Goal: Information Seeking & Learning: Learn about a topic

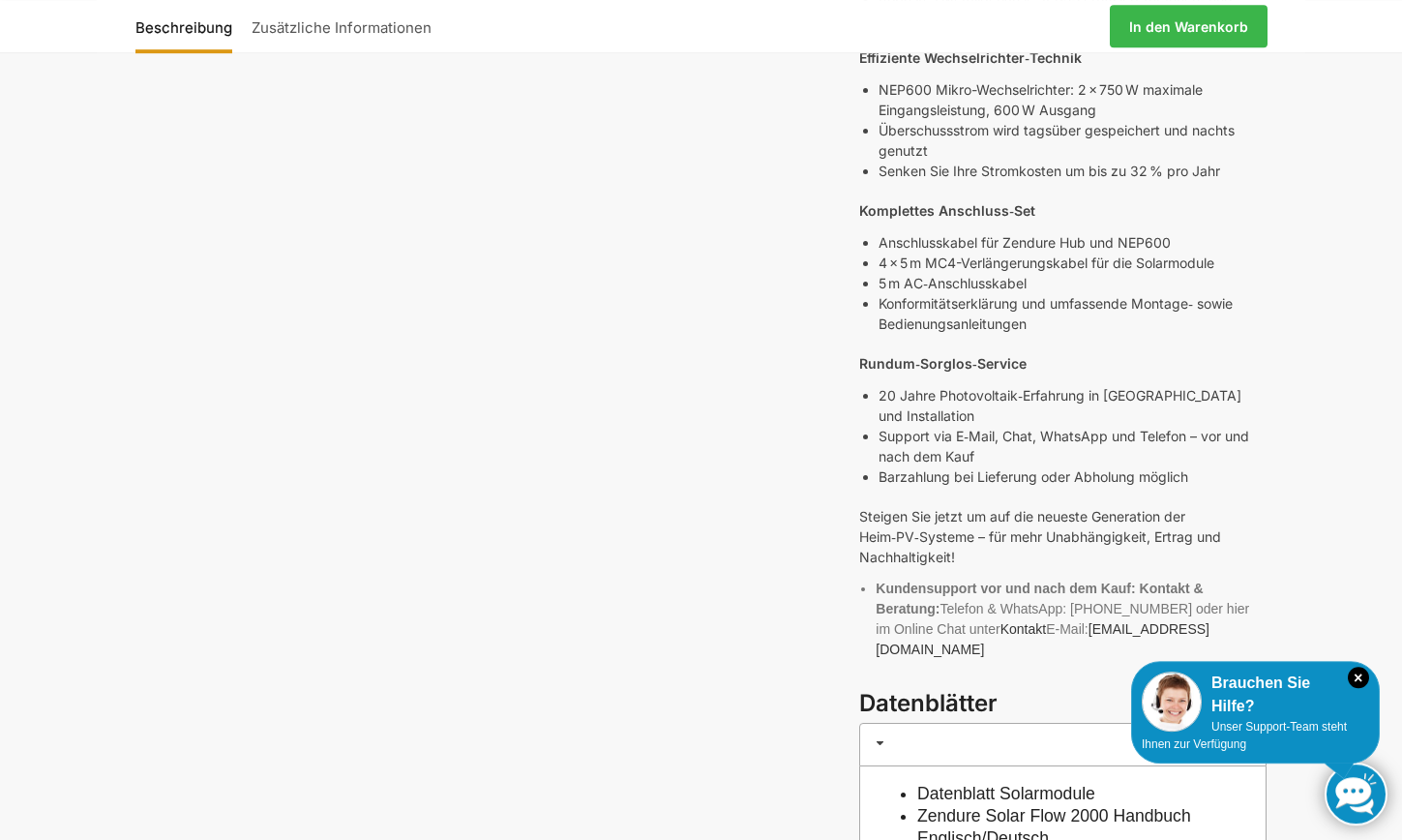
scroll to position [879, 0]
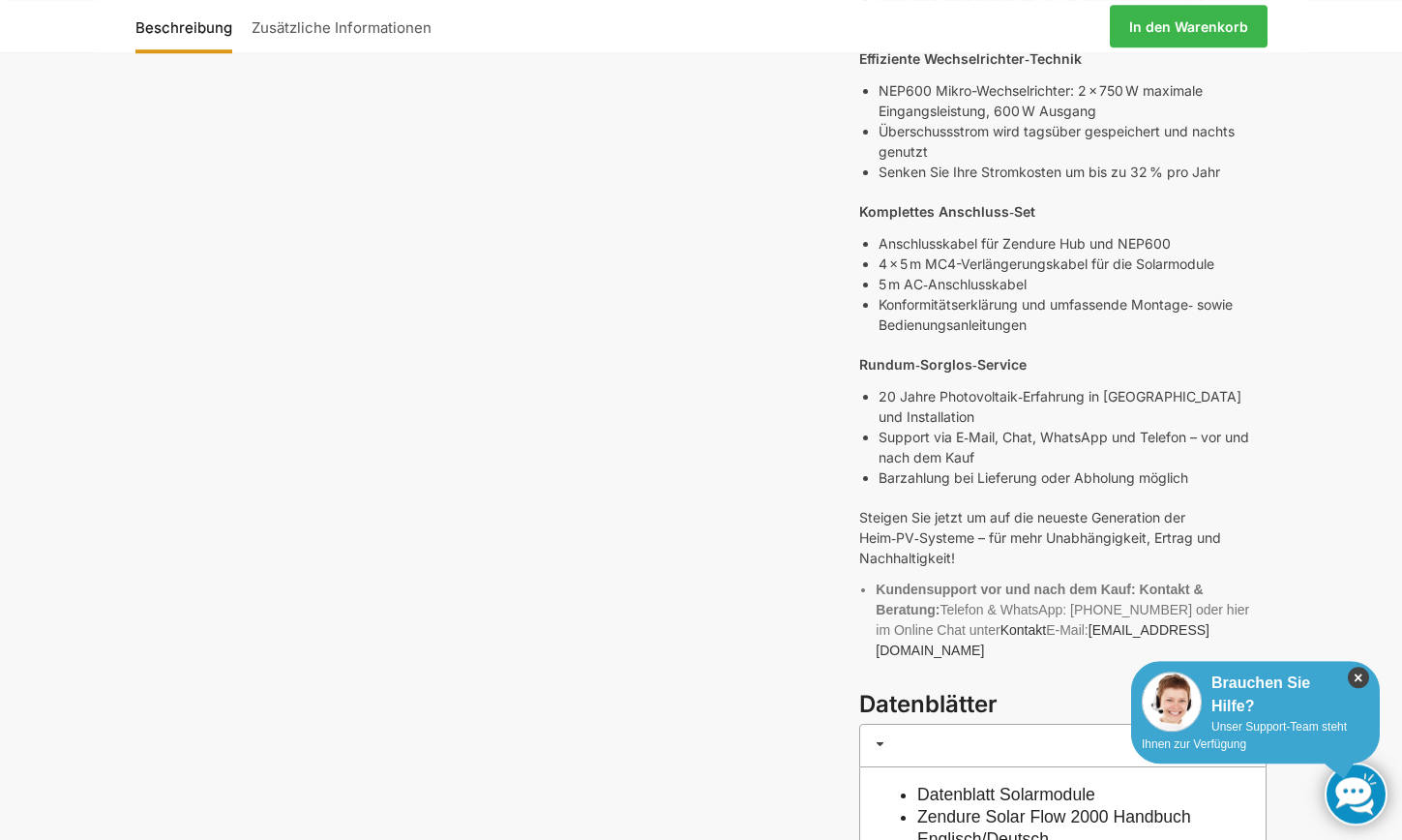
click at [1354, 680] on icon "×" at bounding box center [1359, 677] width 22 height 22
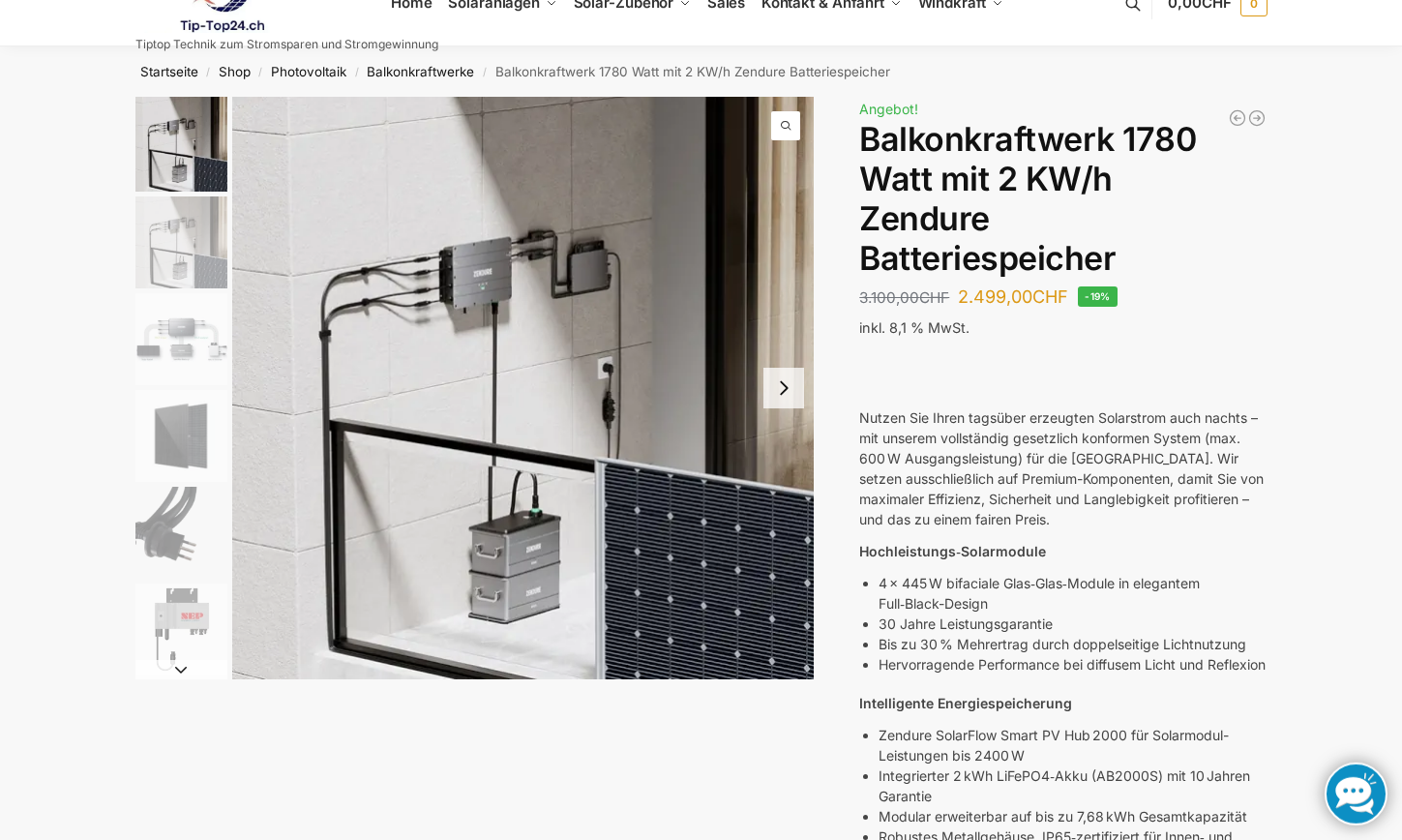
scroll to position [45, 0]
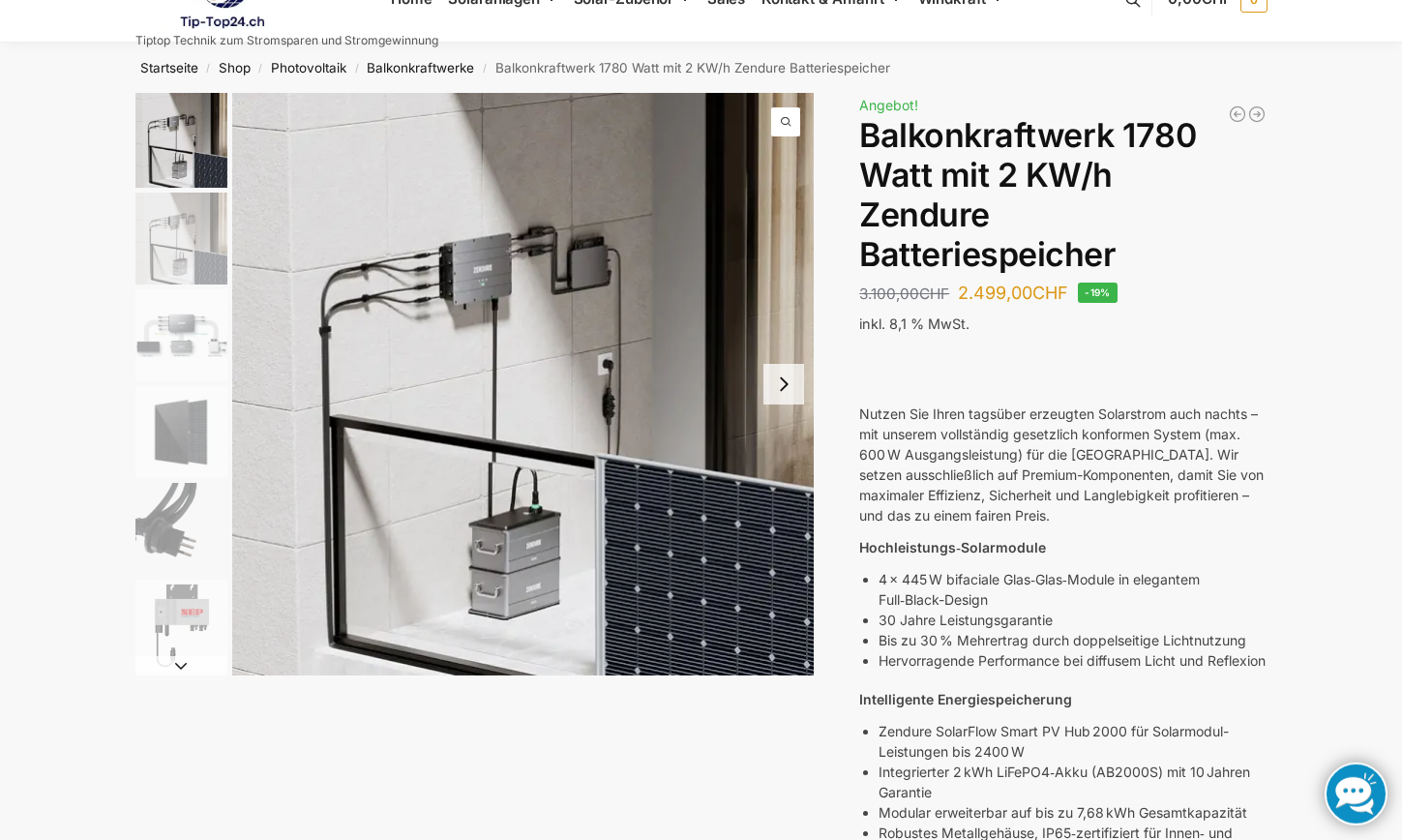
click at [776, 385] on button "Next slide" at bounding box center [783, 384] width 40 height 40
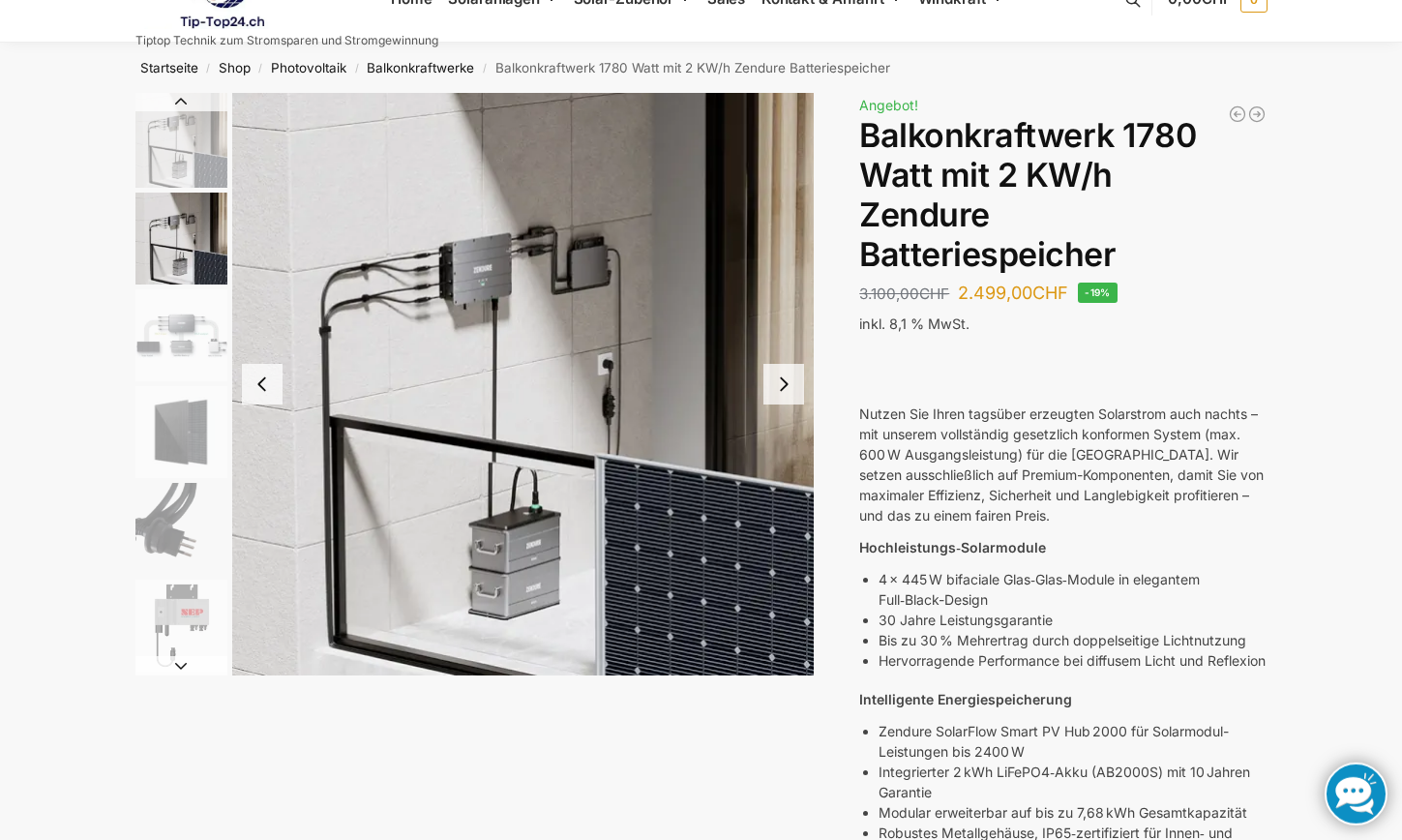
click at [776, 374] on button "Next slide" at bounding box center [783, 384] width 40 height 40
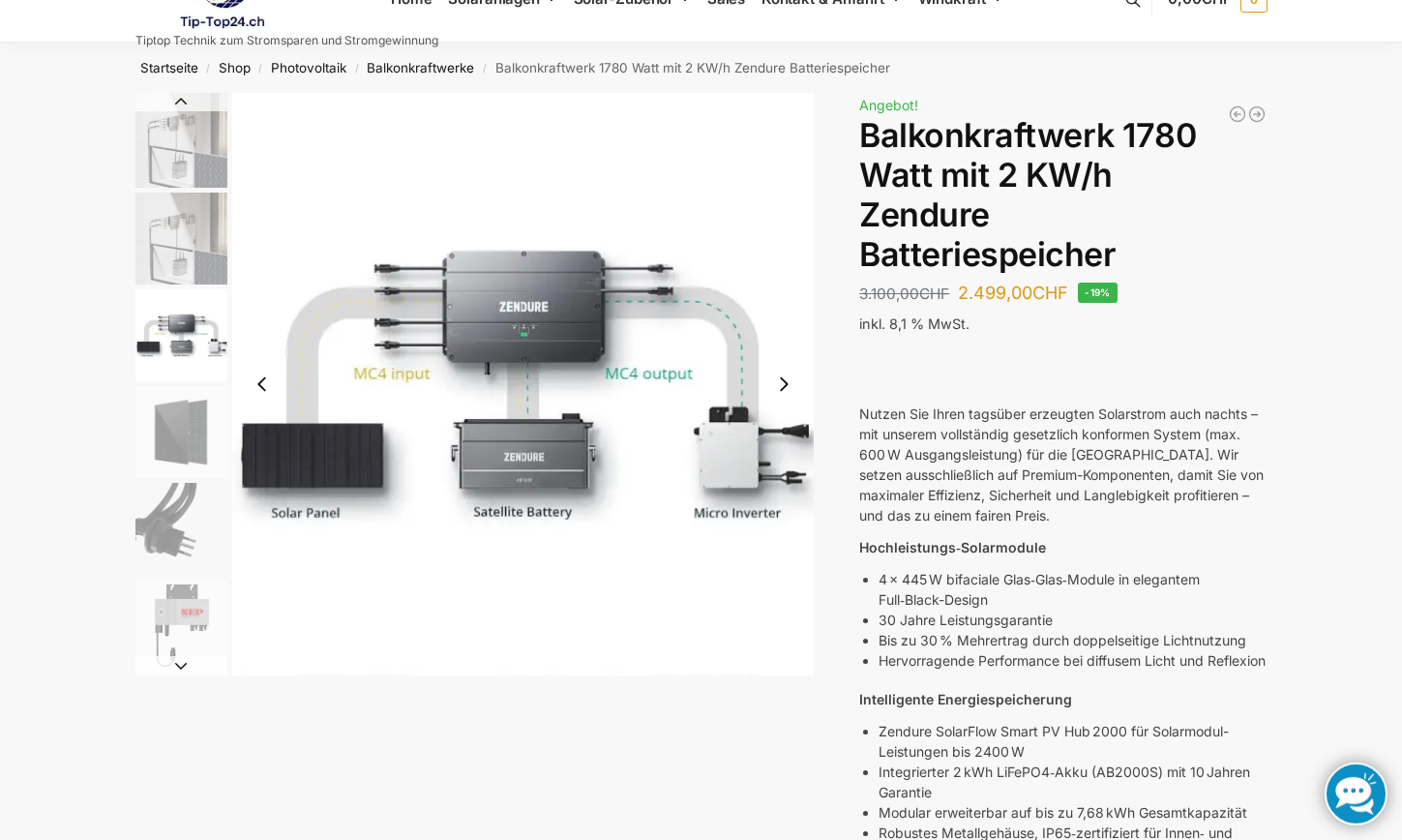
click at [775, 395] on button "Next slide" at bounding box center [783, 384] width 40 height 40
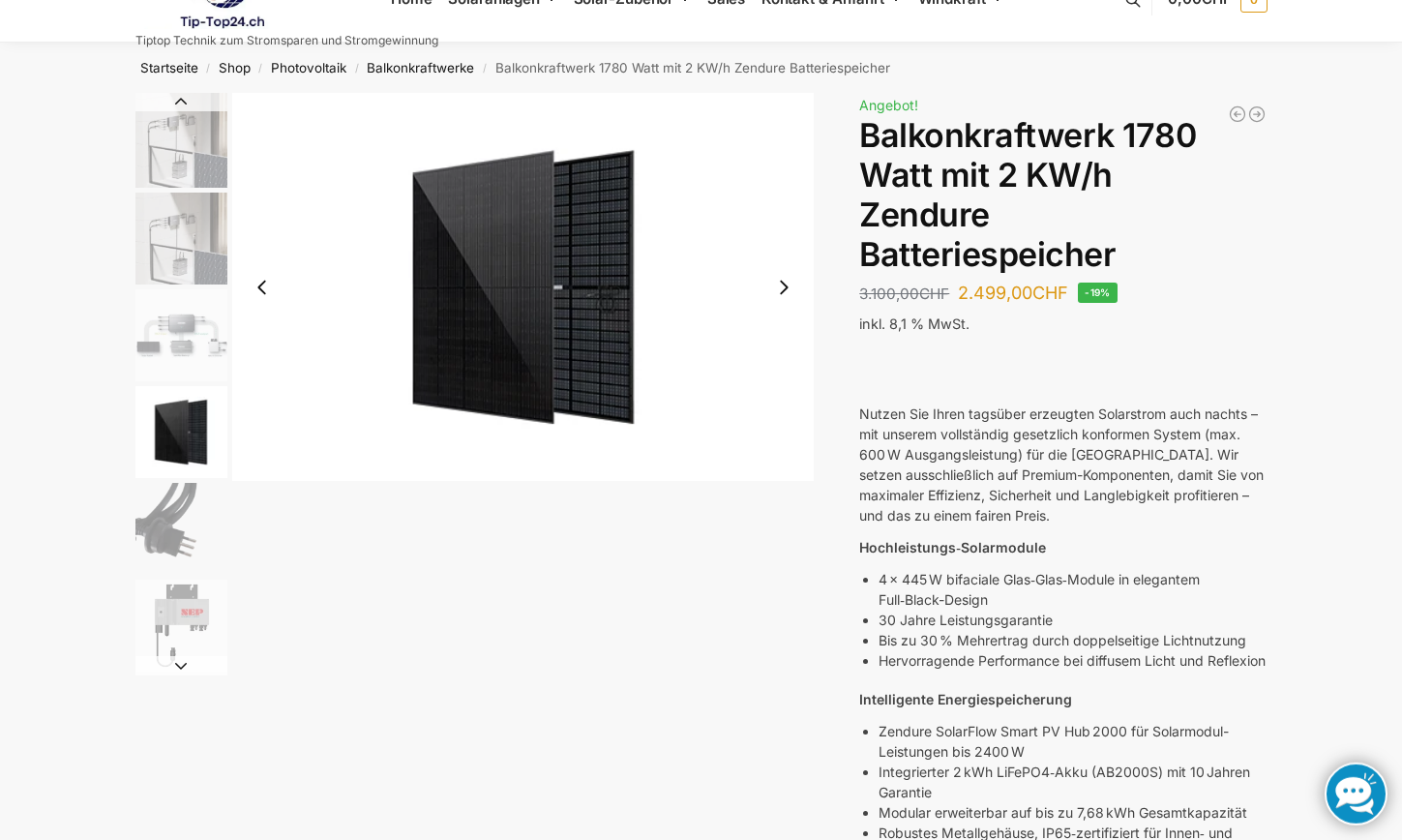
click at [765, 291] on button "Next slide" at bounding box center [783, 287] width 40 height 40
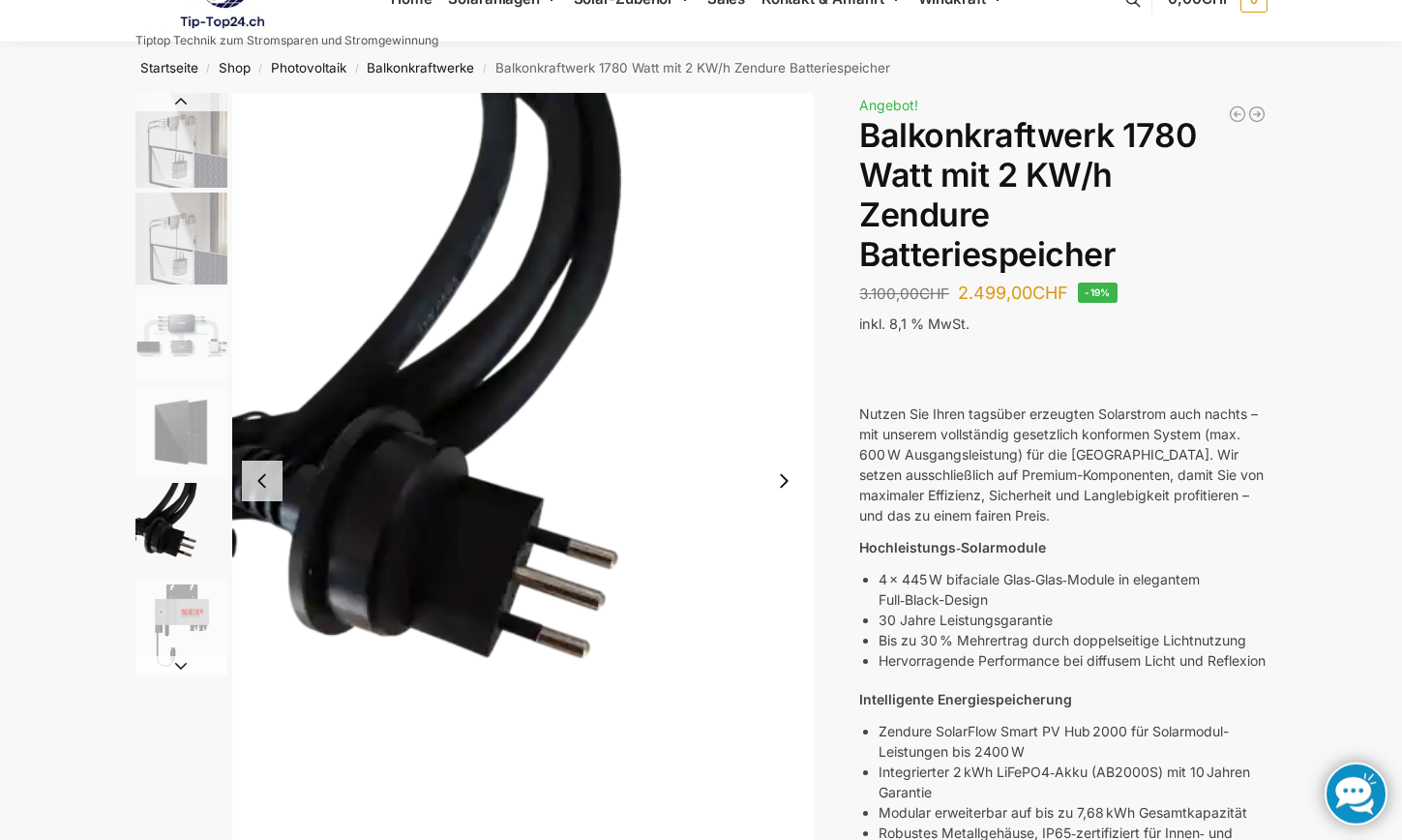
click at [765, 467] on button "Next slide" at bounding box center [783, 480] width 40 height 40
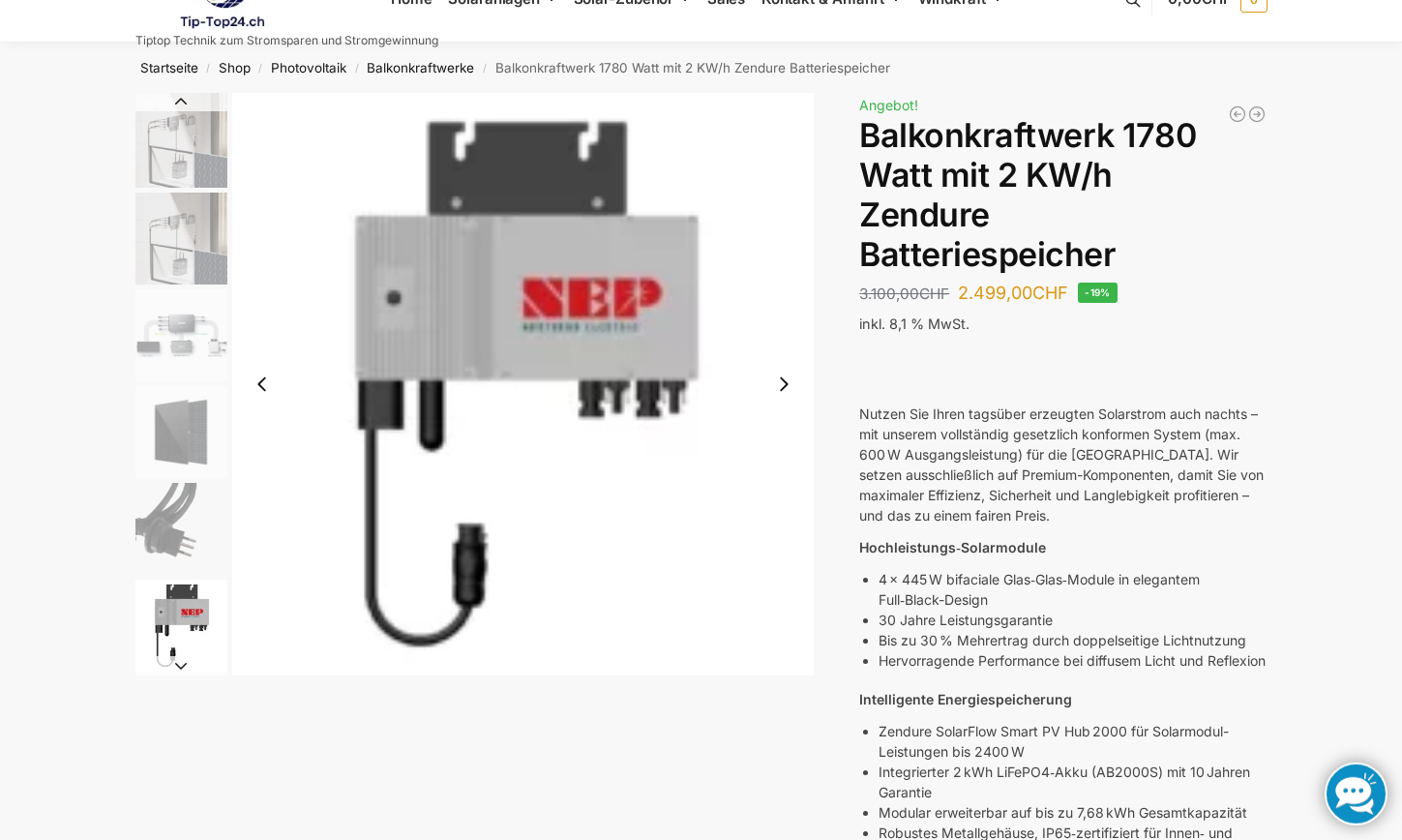
click at [772, 399] on button "Next slide" at bounding box center [783, 384] width 40 height 40
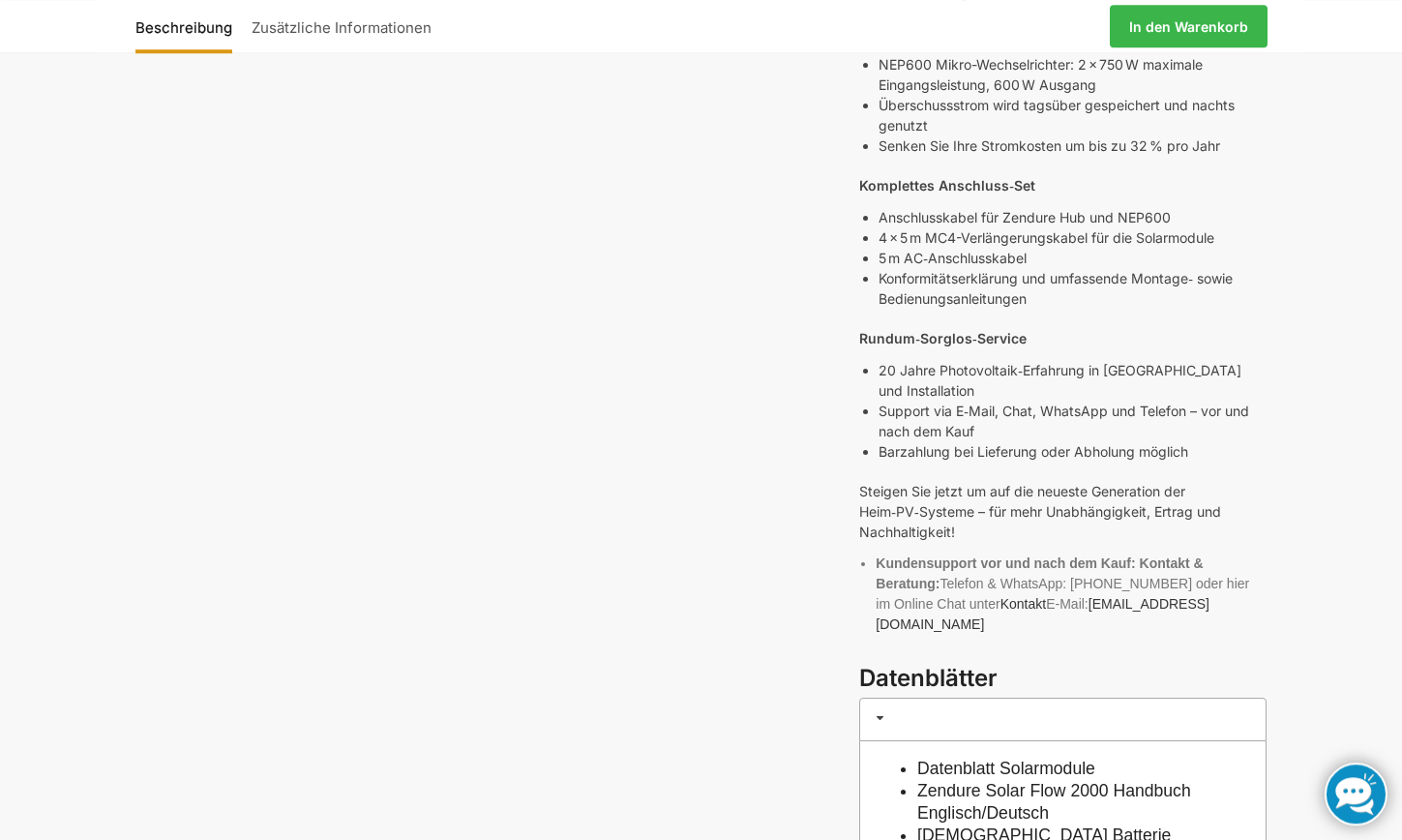
scroll to position [901, 0]
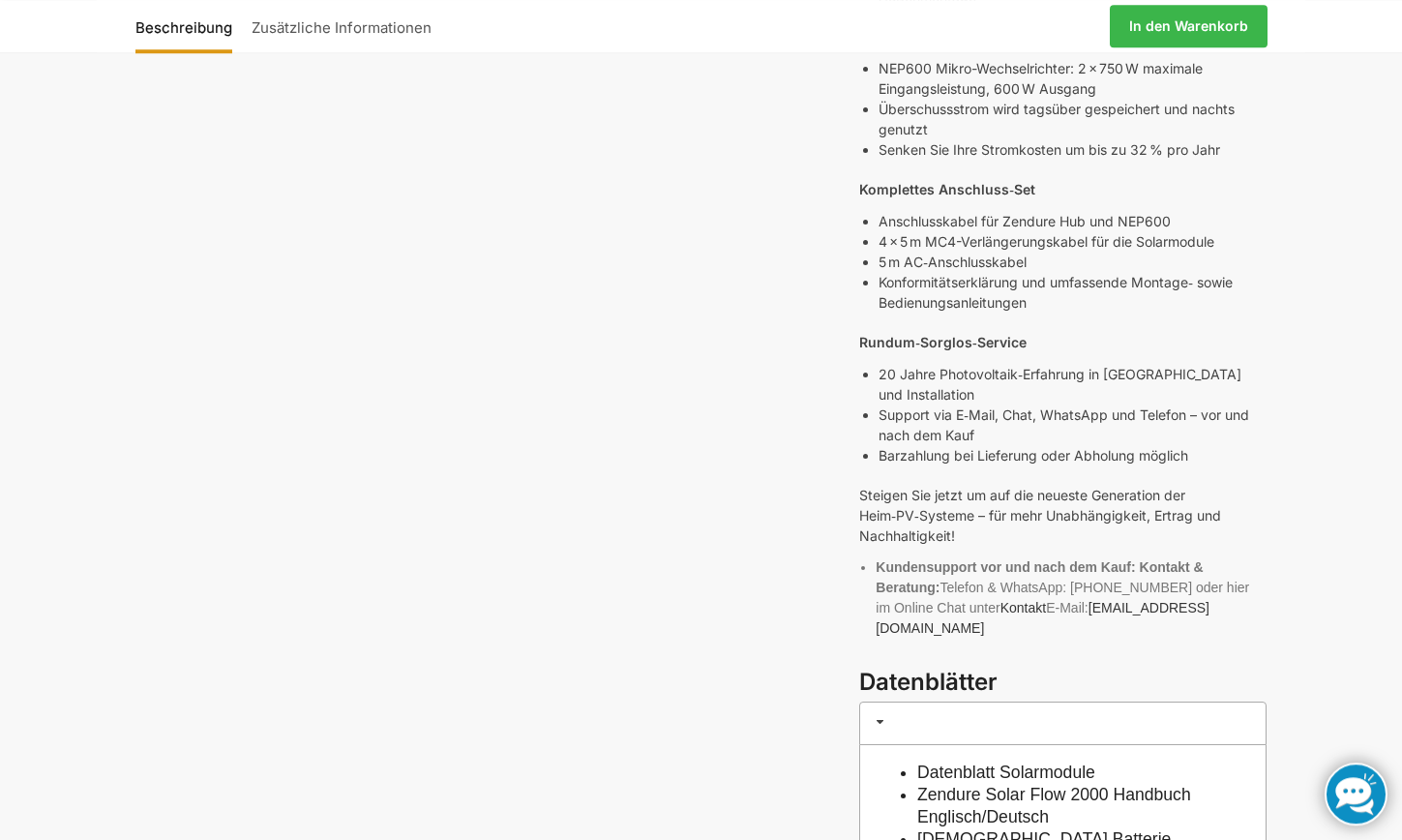
click at [354, 20] on link "Zusätzliche Informationen" at bounding box center [341, 26] width 199 height 46
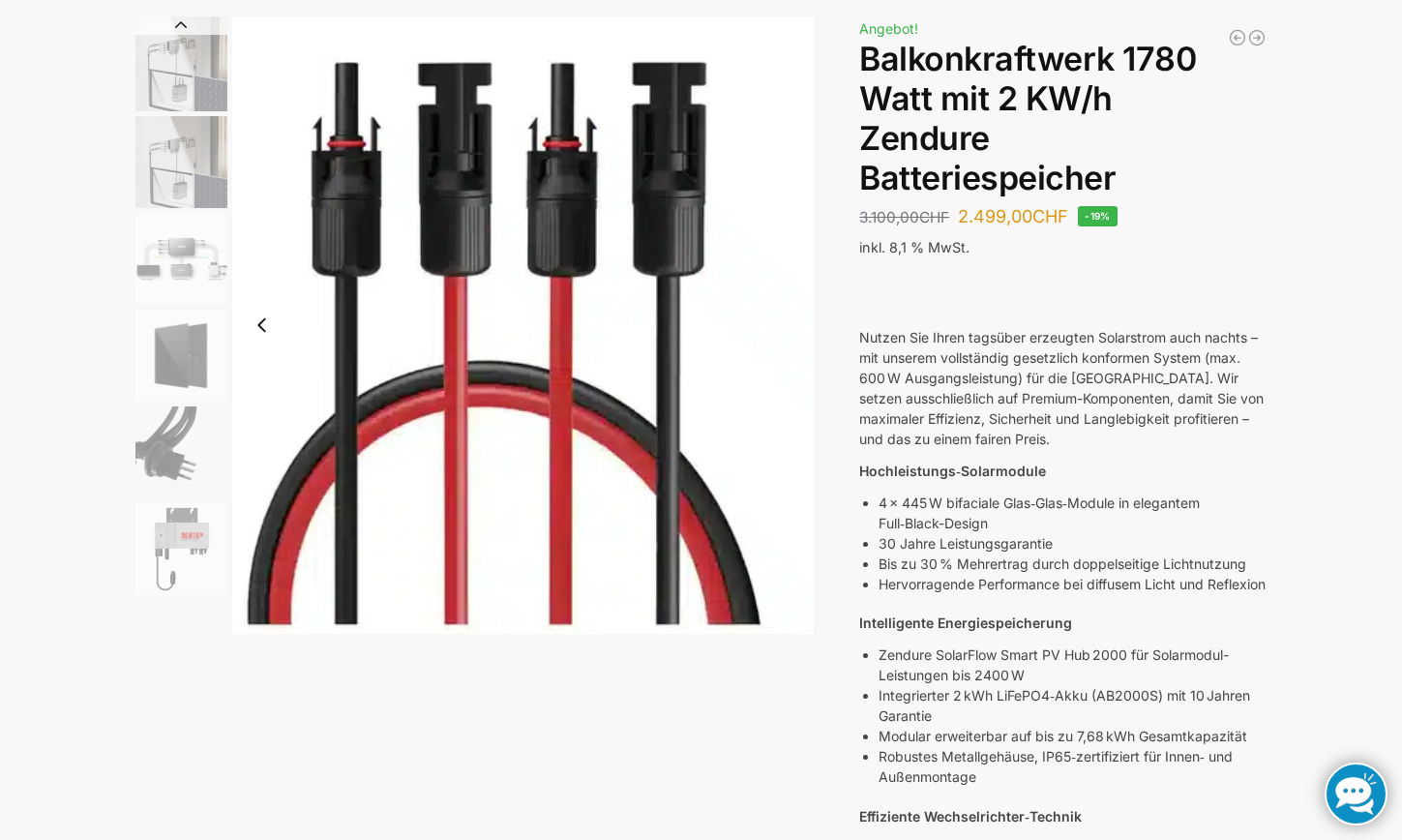
scroll to position [0, 0]
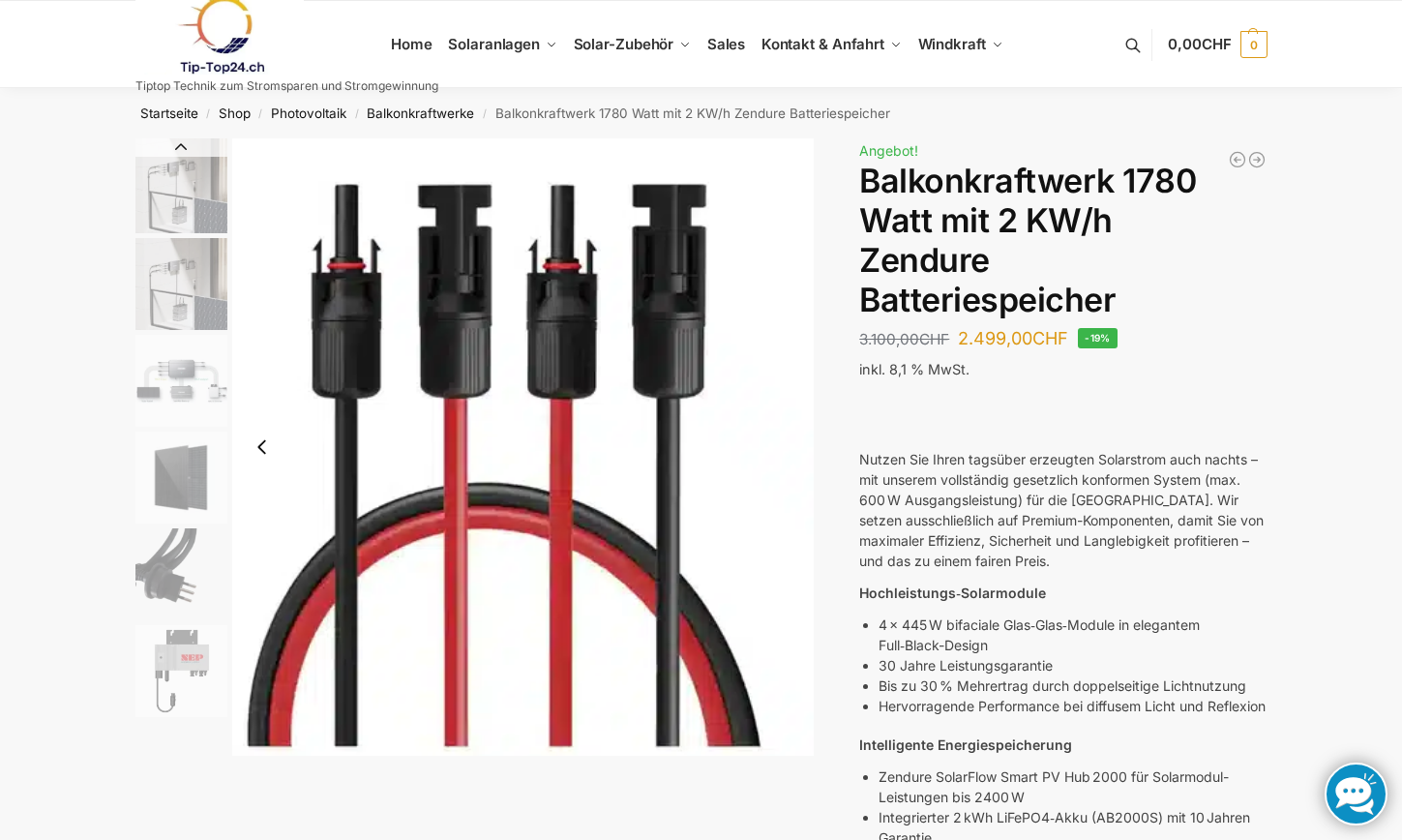
click at [1256, 170] on icon "10 Bificiale Solarmodule 450 Watt Fullblack" at bounding box center [1257, 160] width 20 height 20
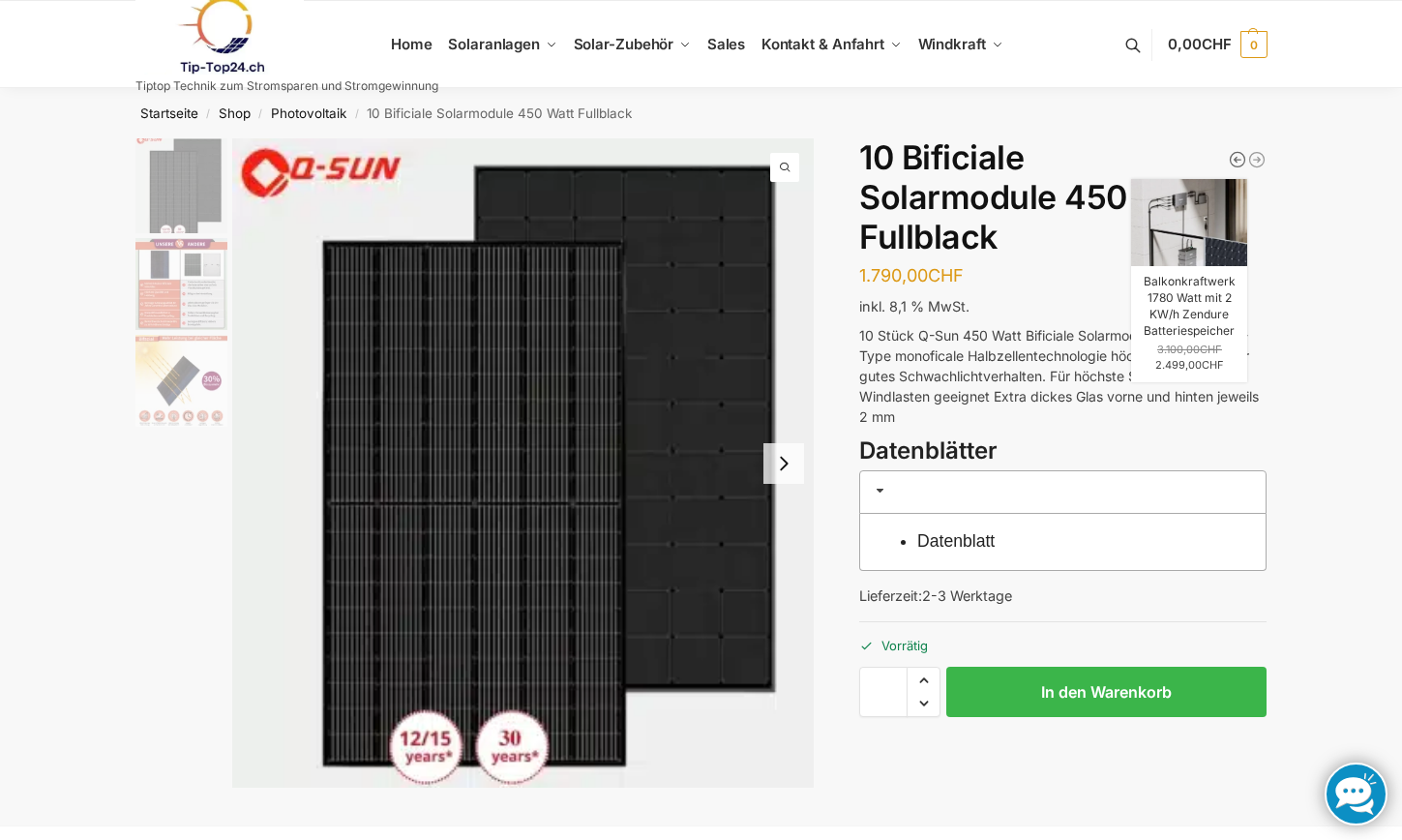
click at [1238, 163] on icon "Balkonkraftwerk 1780 Watt mit 2 KW/h Zendure Batteriespeicher" at bounding box center [1237, 160] width 20 height 20
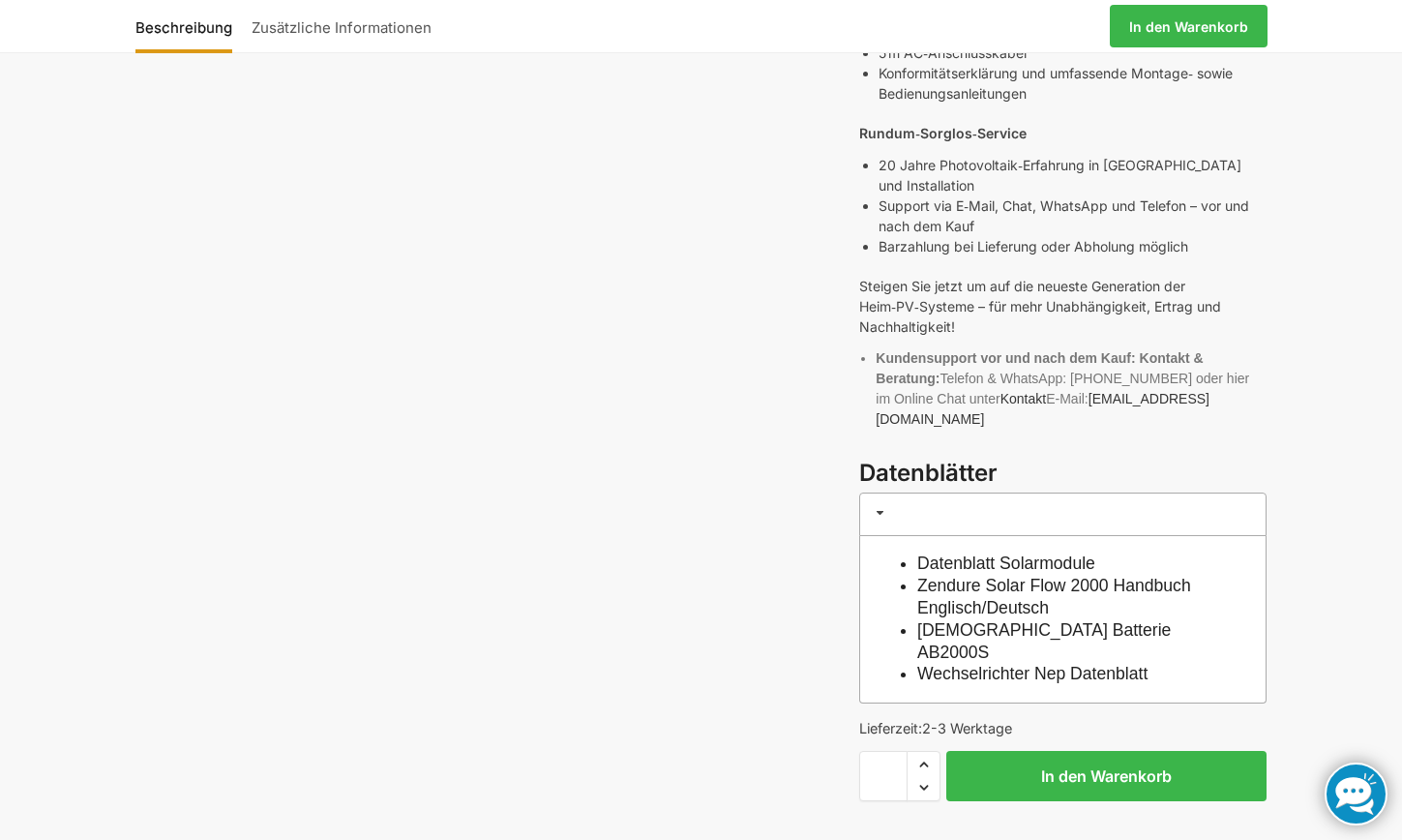
scroll to position [1119, 0]
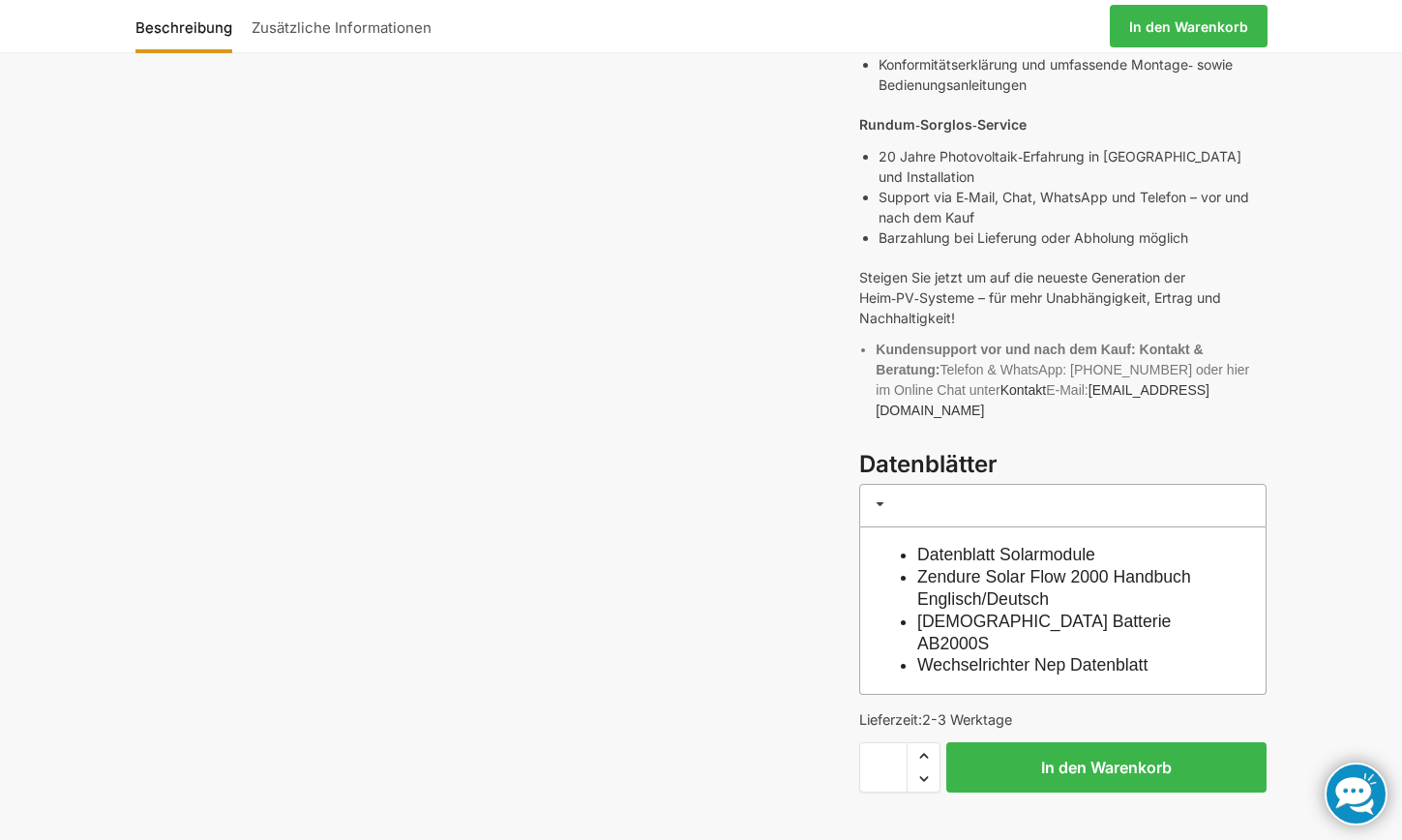
click at [1185, 654] on li "Wechselrichter Nep Datenblatt" at bounding box center [1073, 665] width 312 height 23
click at [1186, 654] on li "Wechselrichter Nep Datenblatt" at bounding box center [1073, 665] width 312 height 23
click at [1148, 655] on link "Wechselrichter Nep Datenblatt" at bounding box center [1032, 665] width 231 height 20
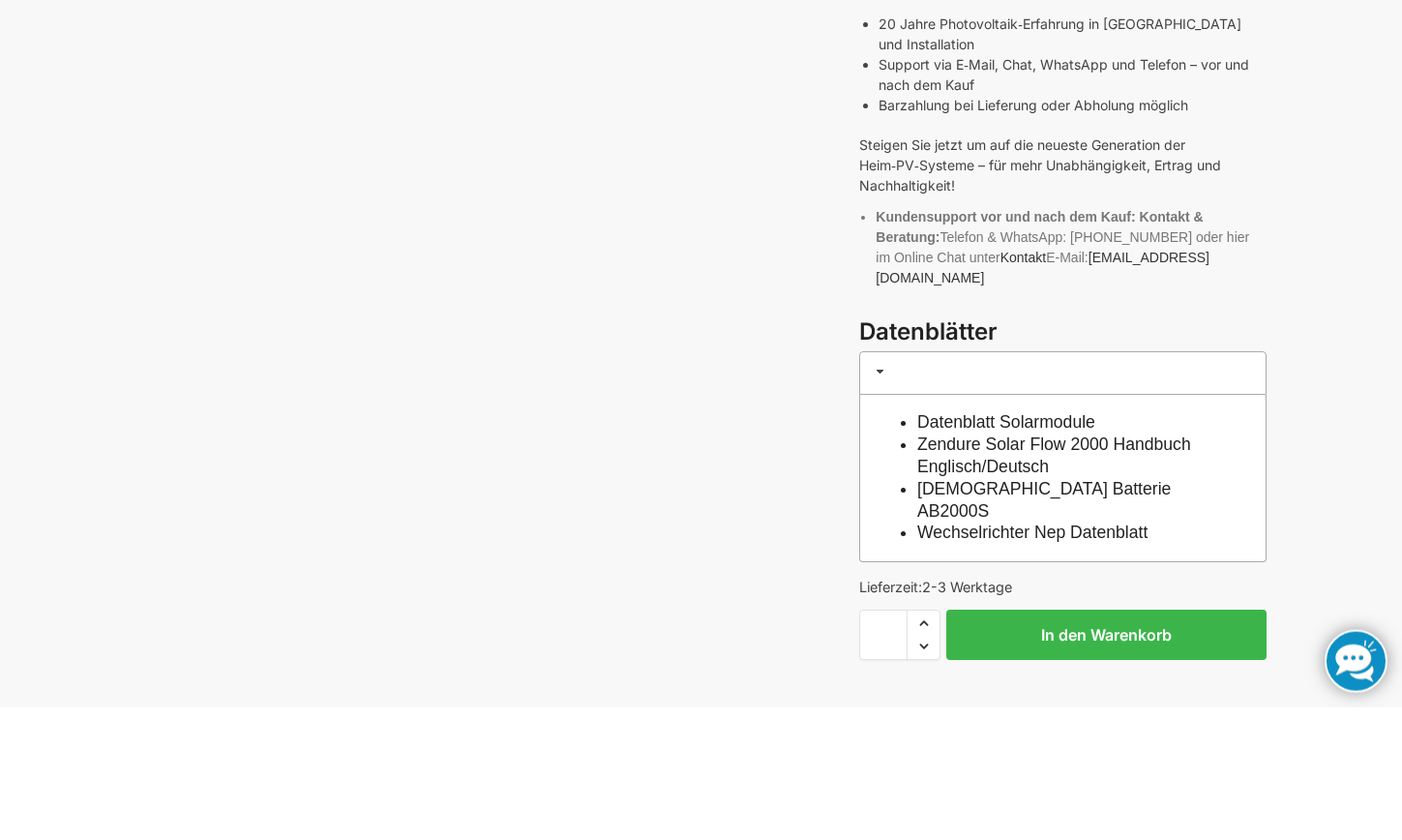
scroll to position [1253, 0]
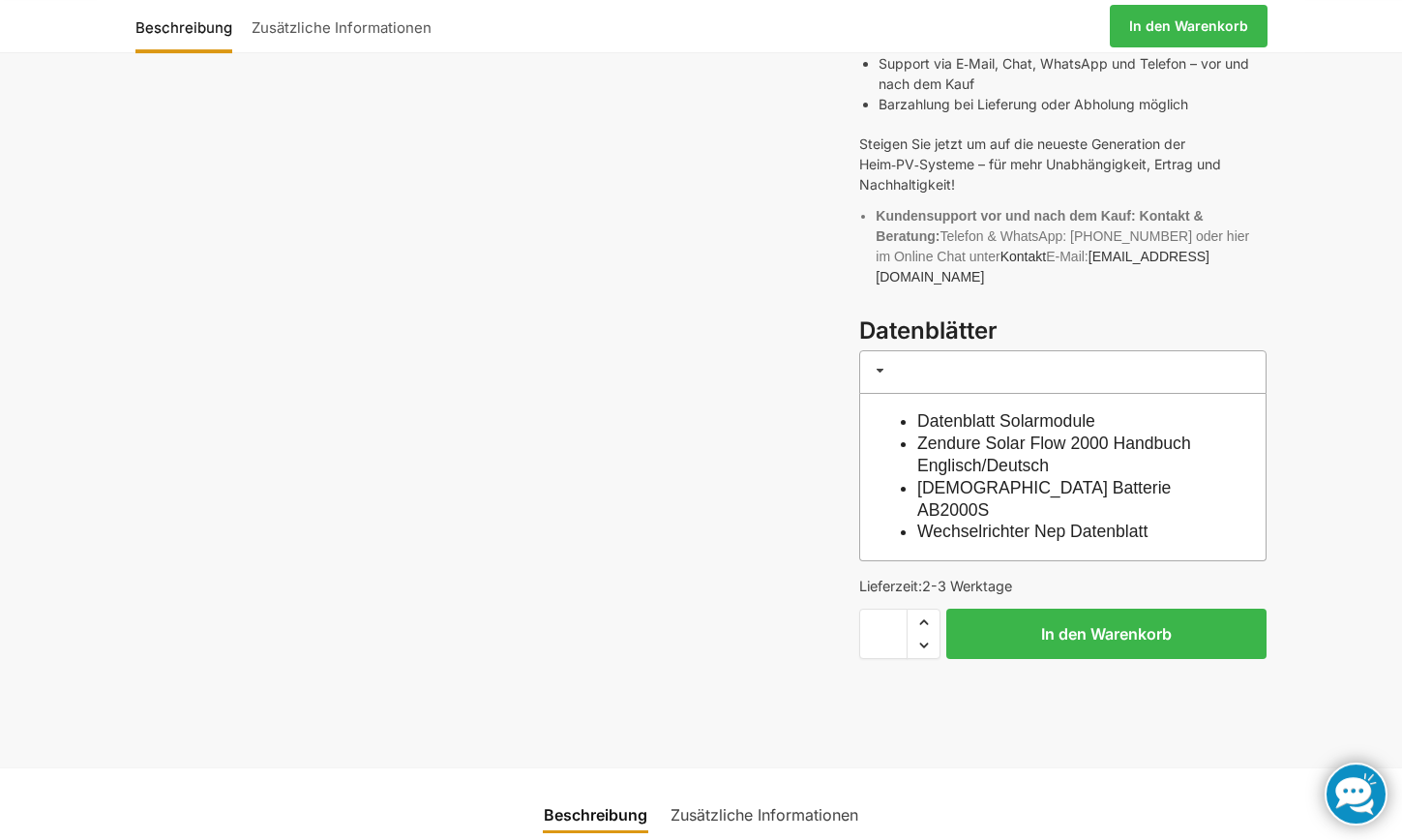
click at [966, 411] on link "Datenblatt Solarmodule" at bounding box center [1006, 421] width 178 height 20
click at [985, 478] on link "[DEMOGRAPHIC_DATA] Batterie AB2000S" at bounding box center [1043, 499] width 253 height 41
click at [1016, 443] on link "Zendure Solar Flow 2000 Handbuch Englisch/Deutsch" at bounding box center [1054, 455] width 274 height 41
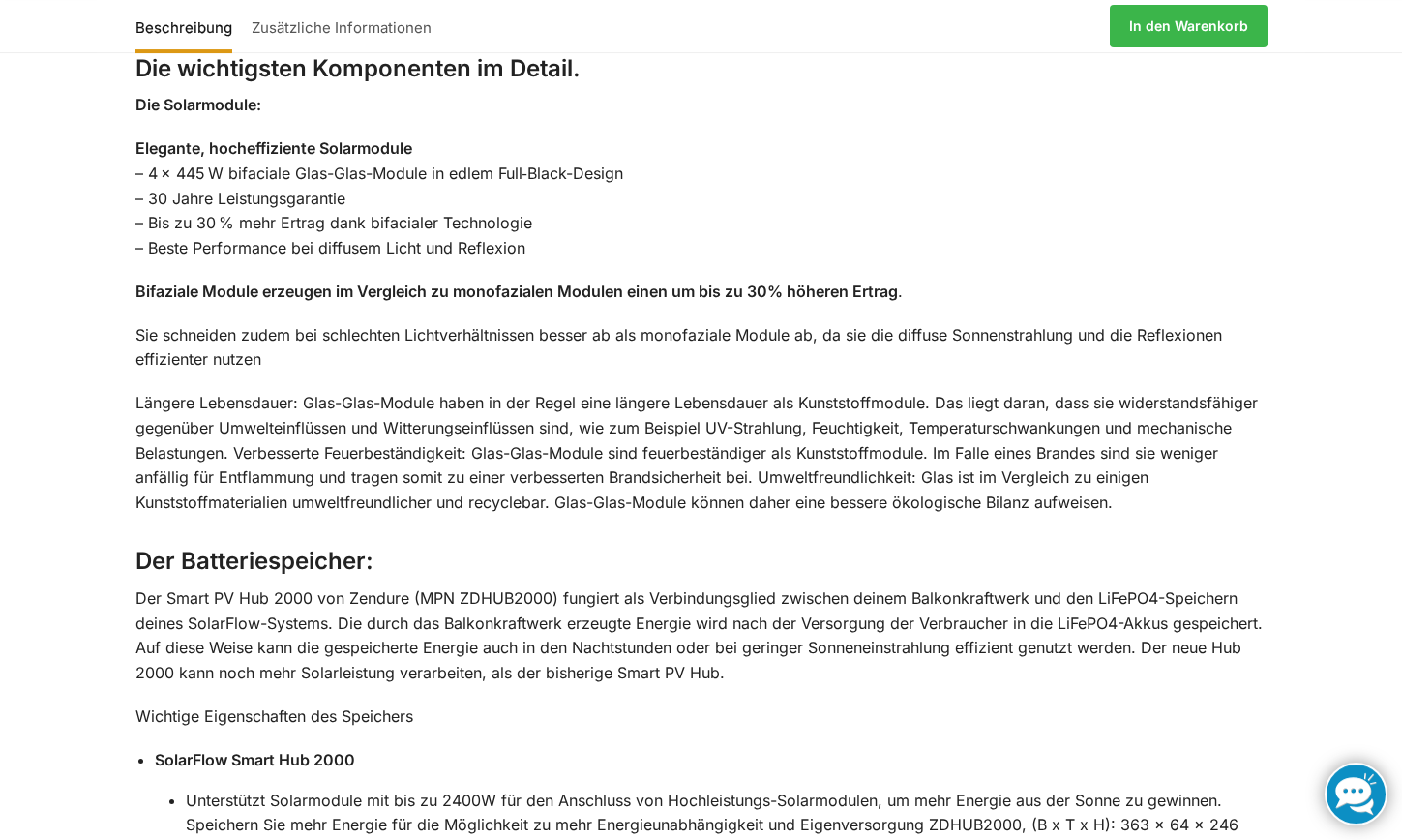
scroll to position [2513, 0]
click at [87, 647] on div "Beschreibung Zusätzliche Informationen Nutzen Sie den Strom, den Sie tagsüber p…" at bounding box center [701, 645] width 1402 height 2275
